Goal: Information Seeking & Learning: Learn about a topic

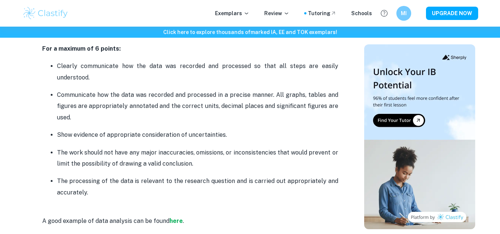
scroll to position [958, 0]
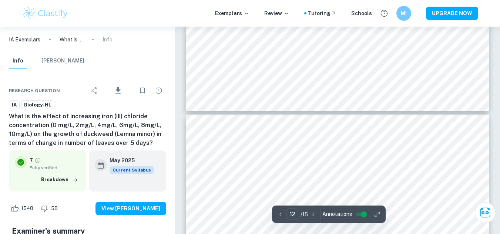
scroll to position [5233, 0]
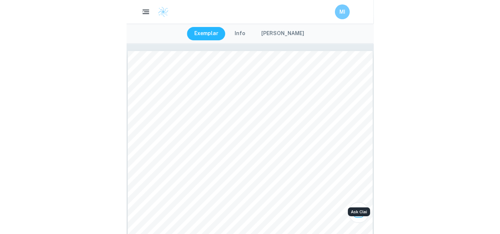
scroll to position [20, 0]
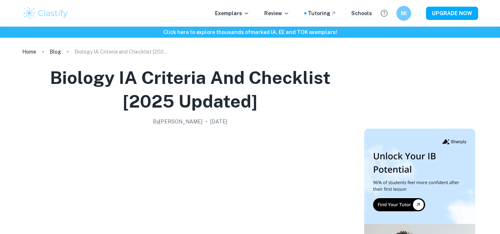
scroll to position [713, 0]
